Goal: Find specific page/section: Find specific page/section

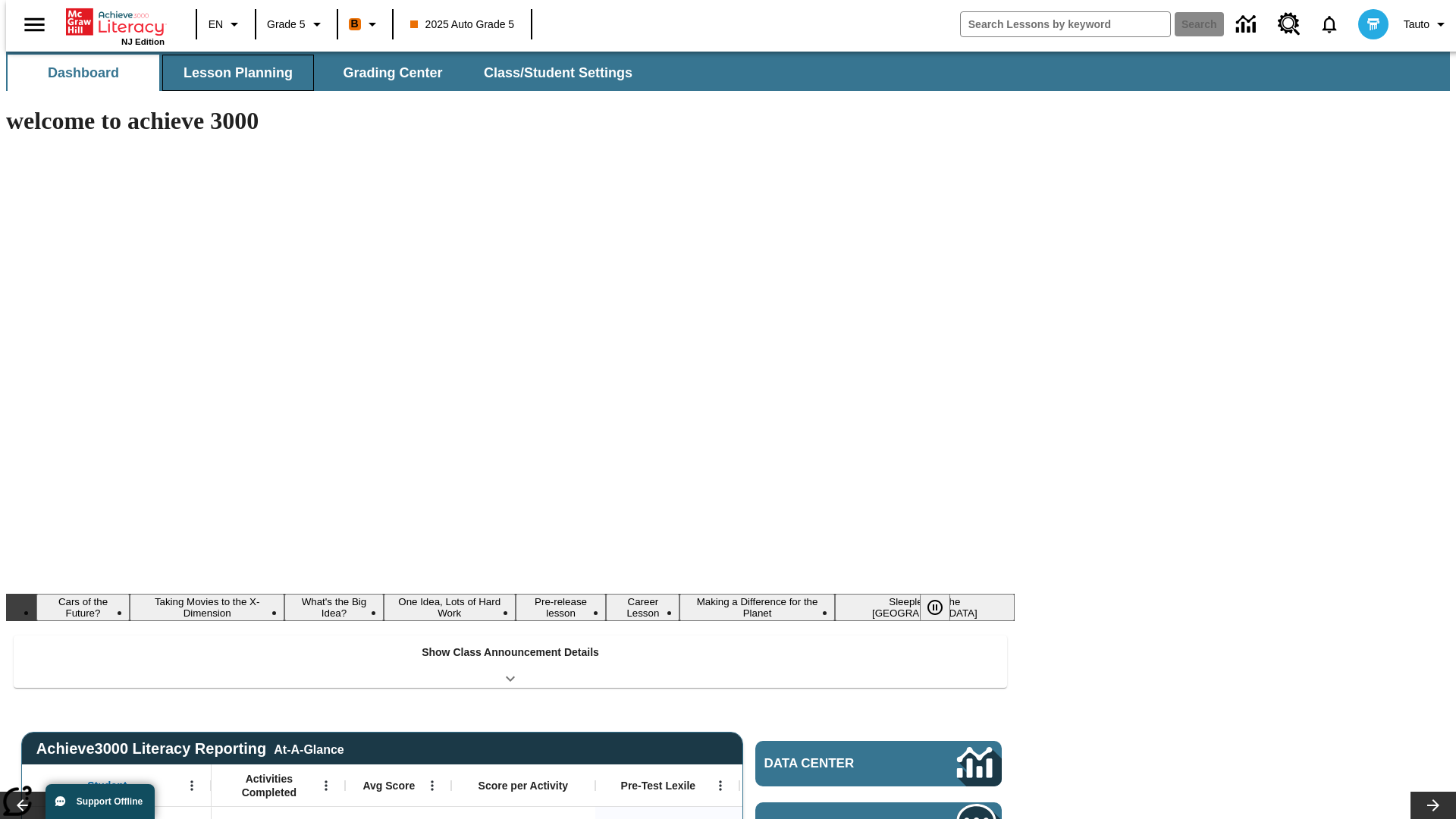
click at [232, 73] on button "Lesson Planning" at bounding box center [238, 72] width 151 height 36
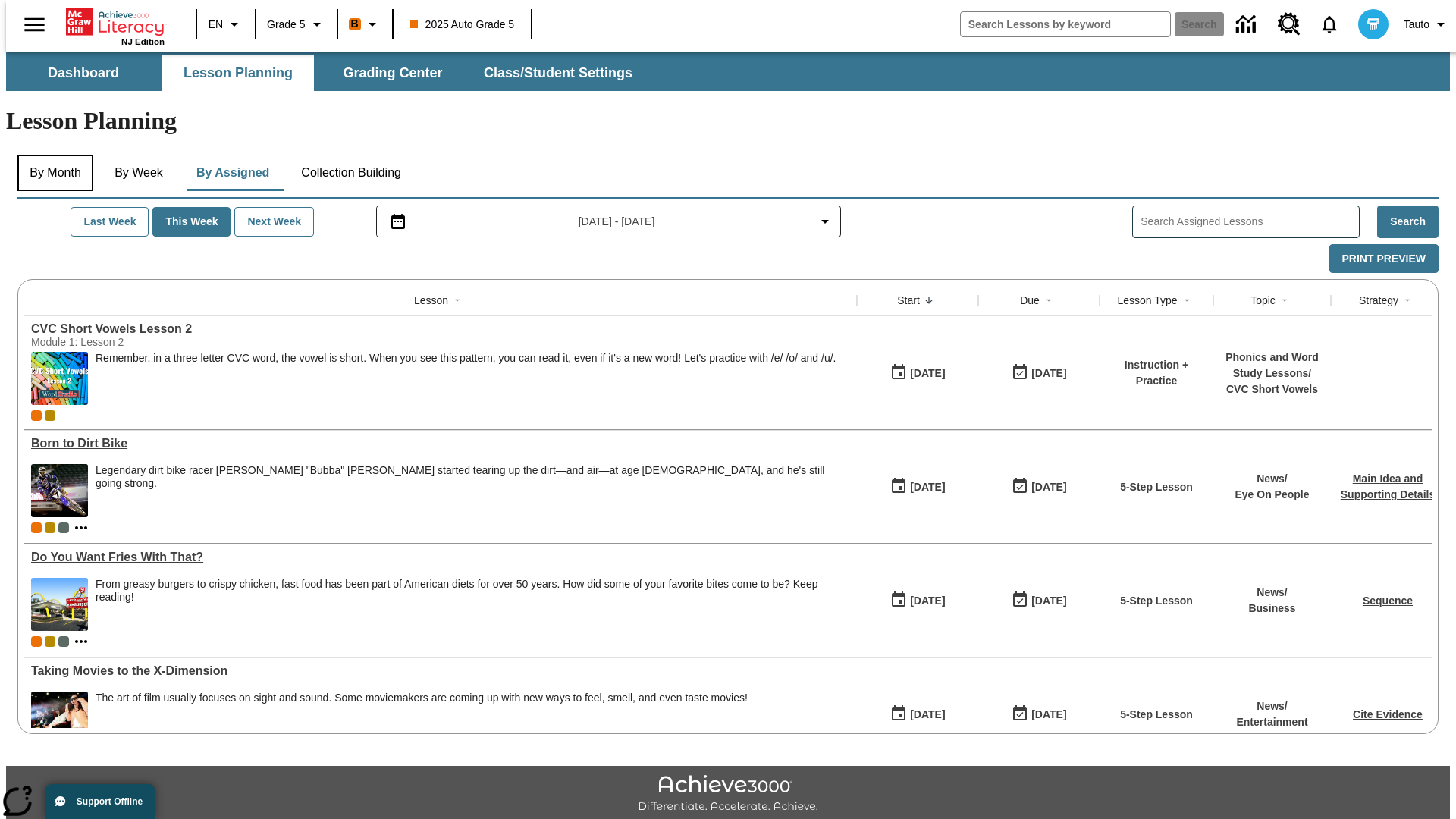
click at [51, 155] on button "By Month" at bounding box center [55, 172] width 76 height 36
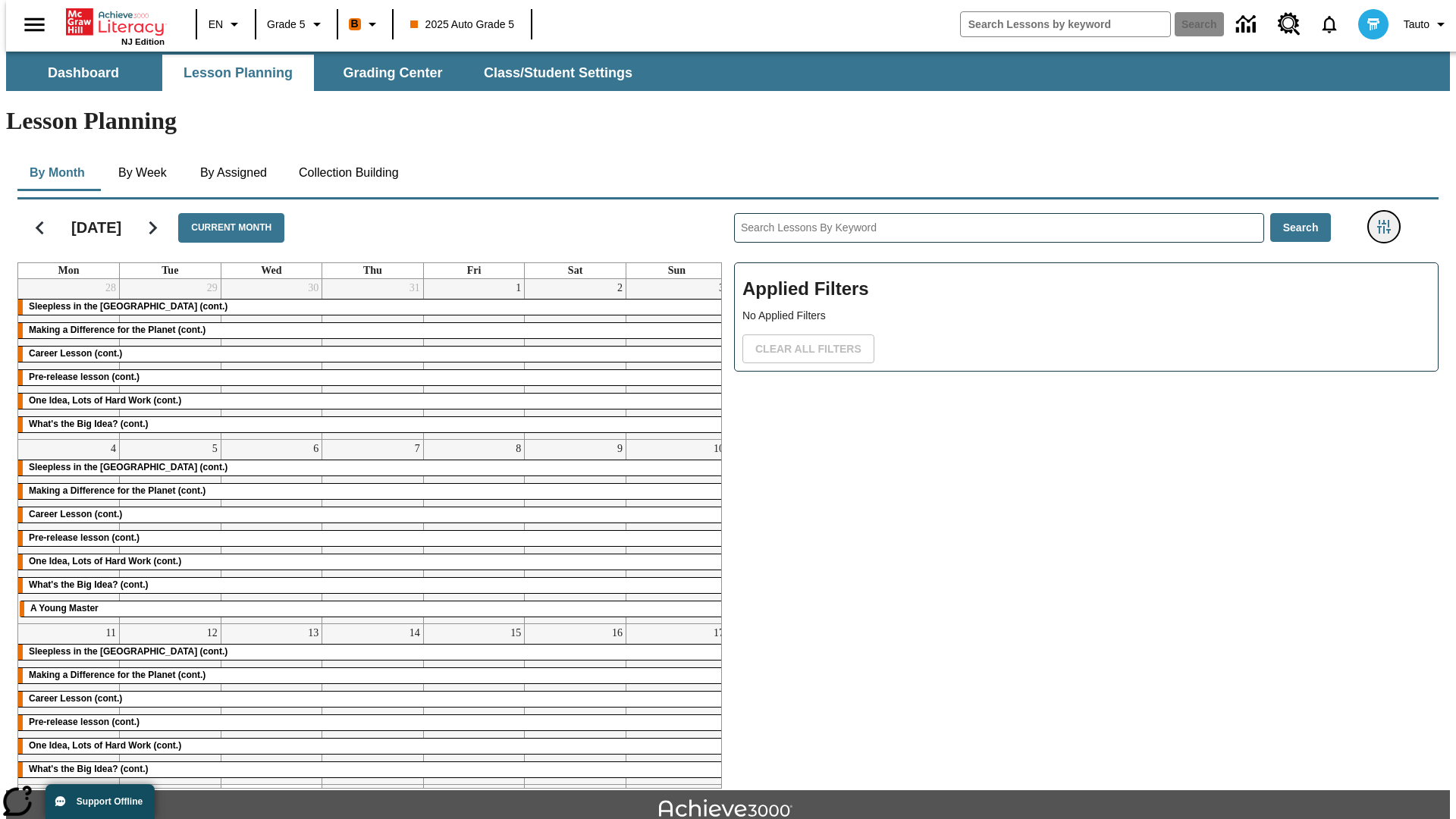
click at [1389, 220] on icon "Filters Side menu" at bounding box center [1384, 227] width 14 height 14
